Goal: Task Accomplishment & Management: Manage account settings

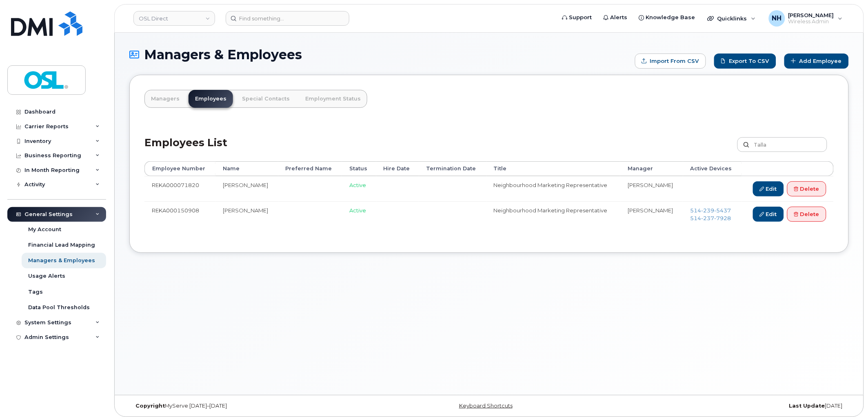
click at [752, 134] on div "Employees List [GEOGRAPHIC_DATA] Customize Filter Refresh Export" at bounding box center [490, 141] width 690 height 39
click at [765, 145] on input "Talla" at bounding box center [783, 144] width 90 height 15
paste input "REKA000068827"
type input "REKA000068827"
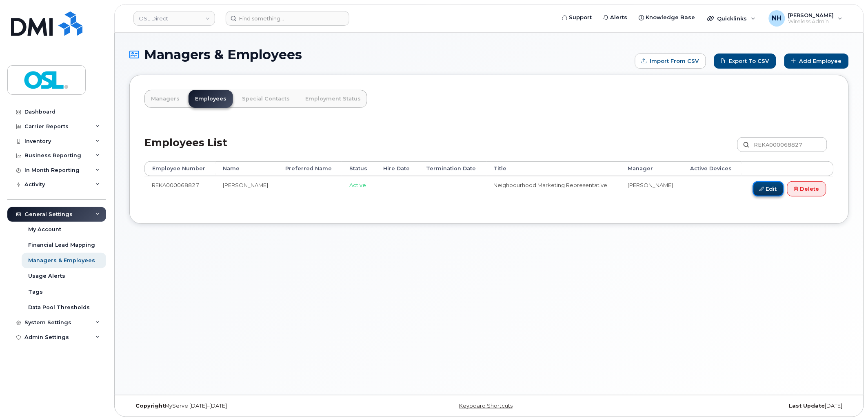
click at [764, 187] on link "Edit" at bounding box center [768, 188] width 31 height 15
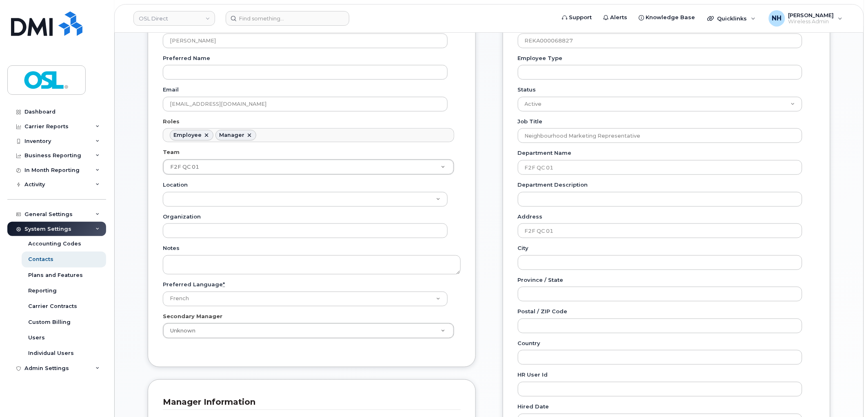
scroll to position [136, 0]
click at [589, 229] on input "F2F QC 01" at bounding box center [660, 230] width 285 height 15
